Goal: Transaction & Acquisition: Purchase product/service

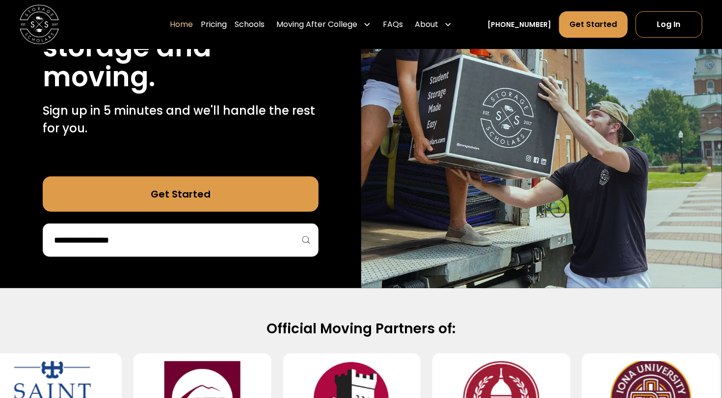
scroll to position [147, 0]
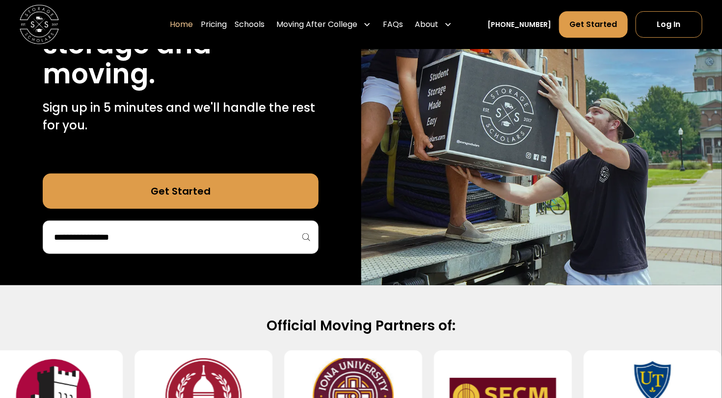
click at [272, 246] on input "search" at bounding box center [180, 237] width 255 height 17
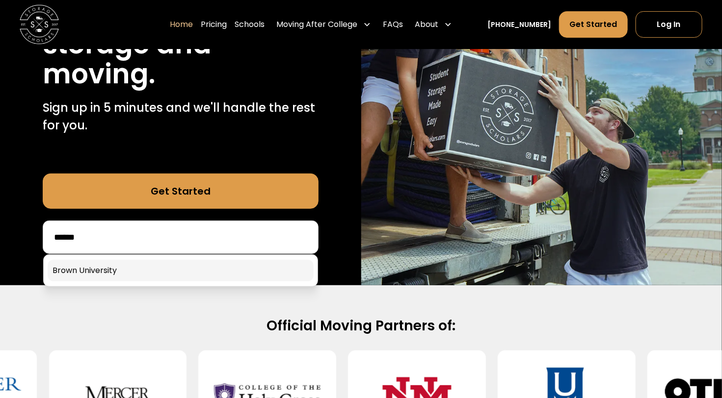
type input "*****"
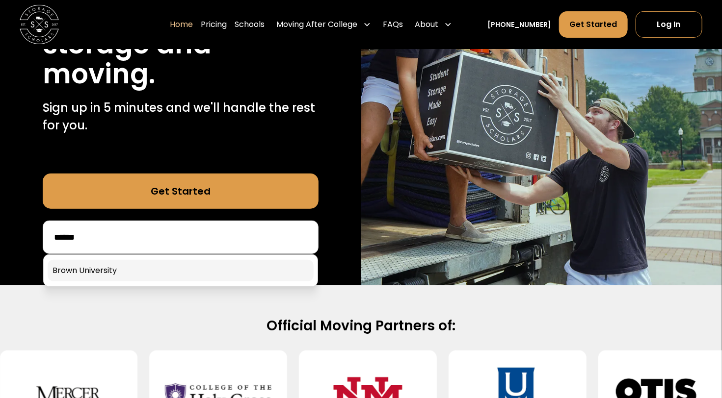
click at [107, 282] on link at bounding box center [181, 271] width 266 height 22
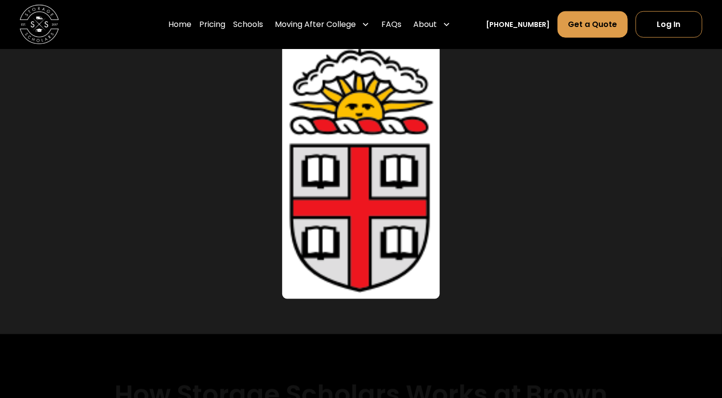
scroll to position [736, 0]
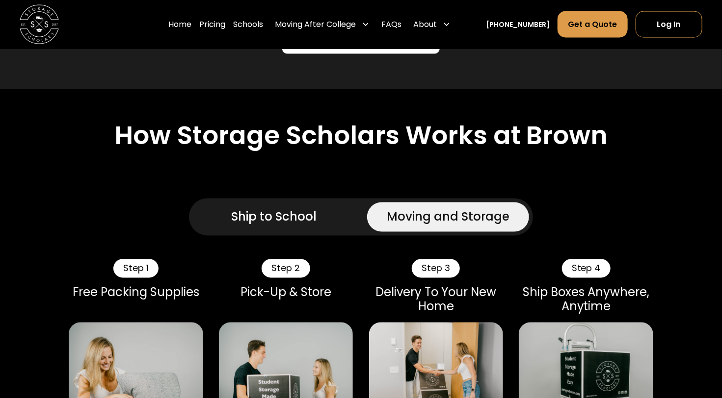
click at [473, 224] on div "Moving and Storage" at bounding box center [448, 218] width 123 height 18
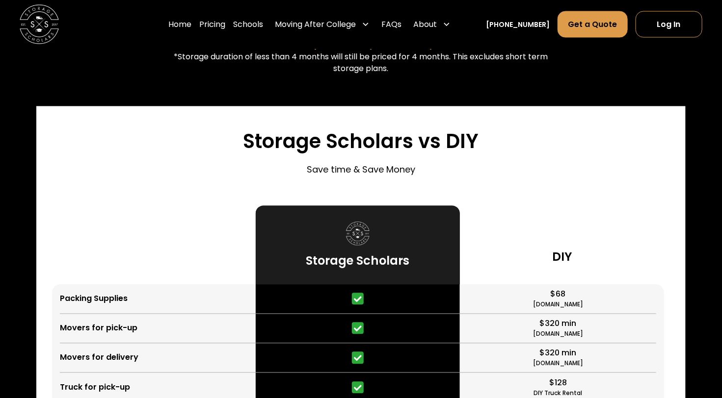
scroll to position [2404, 0]
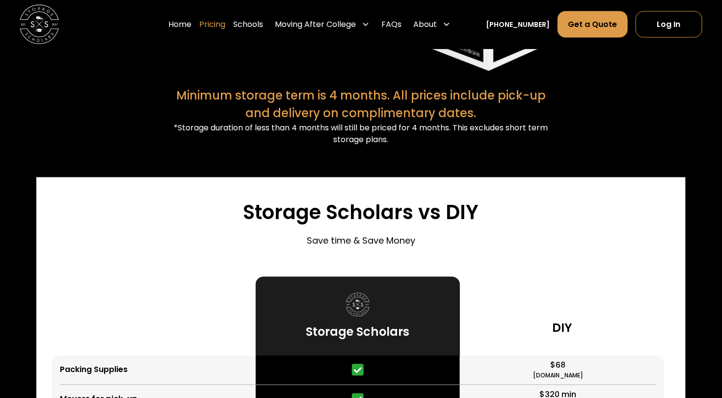
click at [225, 24] on link "Pricing" at bounding box center [212, 24] width 26 height 27
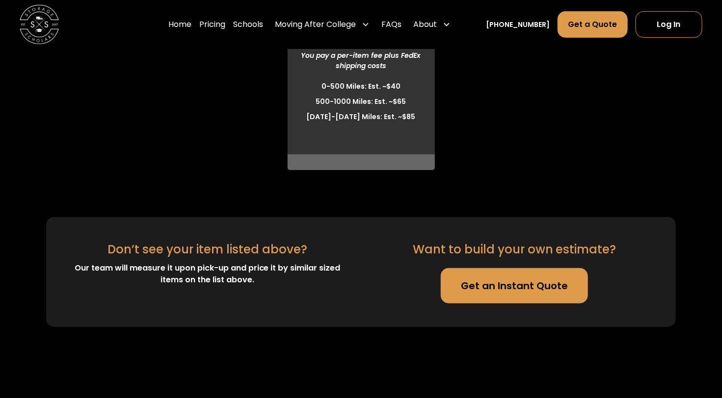
scroll to position [3608, 0]
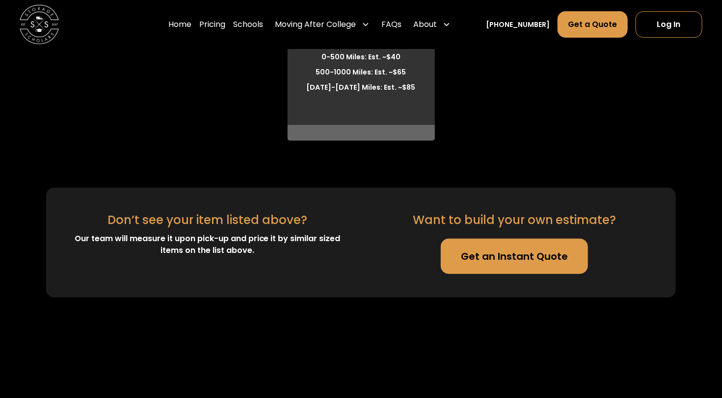
click at [520, 260] on link "Get an Instant Quote" at bounding box center [514, 256] width 147 height 35
